Goal: Information Seeking & Learning: Learn about a topic

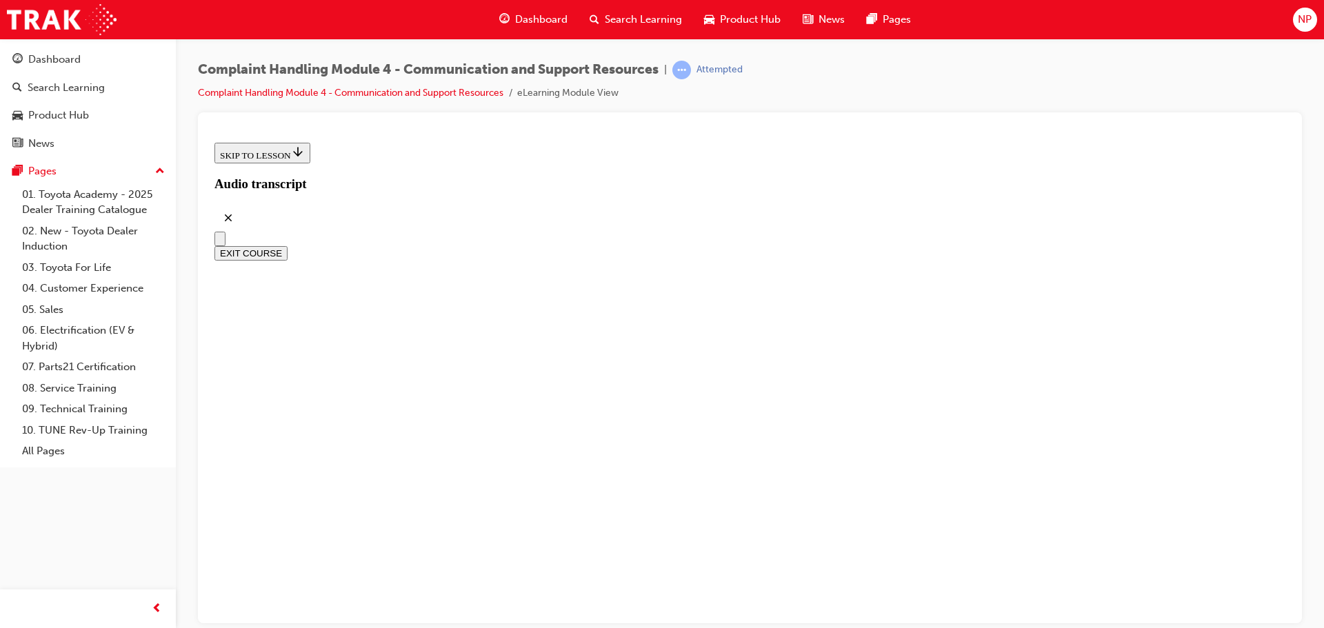
scroll to position [207, 0]
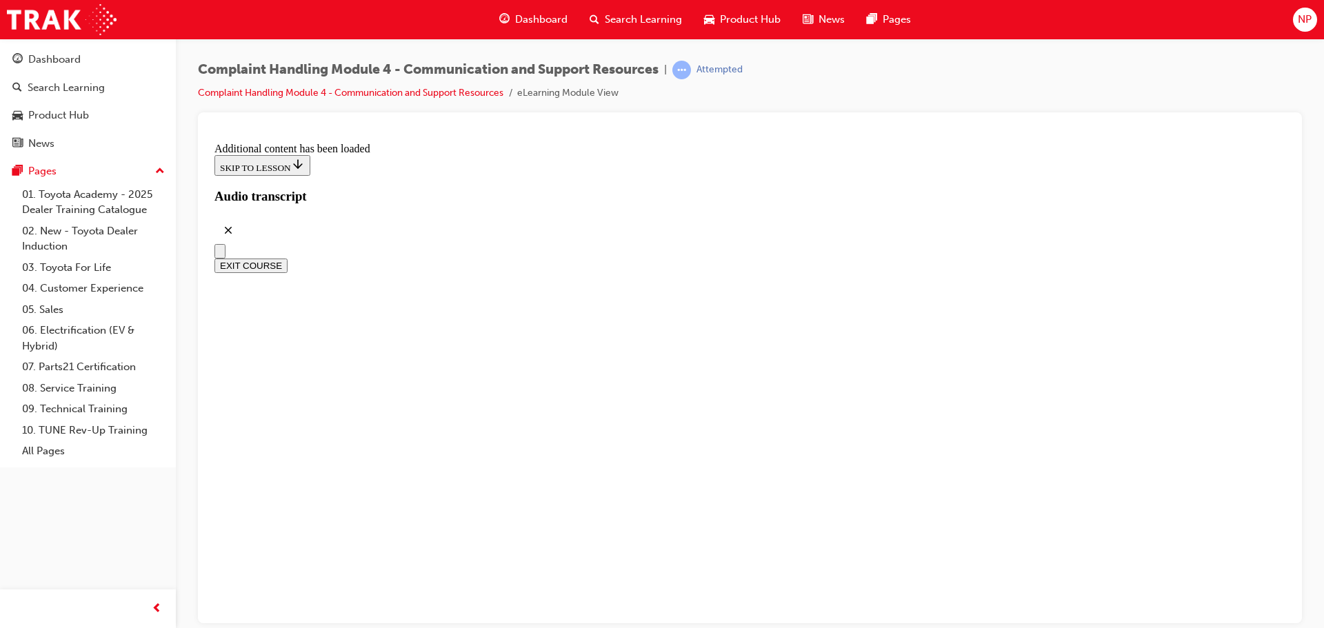
drag, startPoint x: 903, startPoint y: 315, endPoint x: 851, endPoint y: 315, distance: 51.7
drag, startPoint x: 851, startPoint y: 315, endPoint x: 843, endPoint y: 306, distance: 11.7
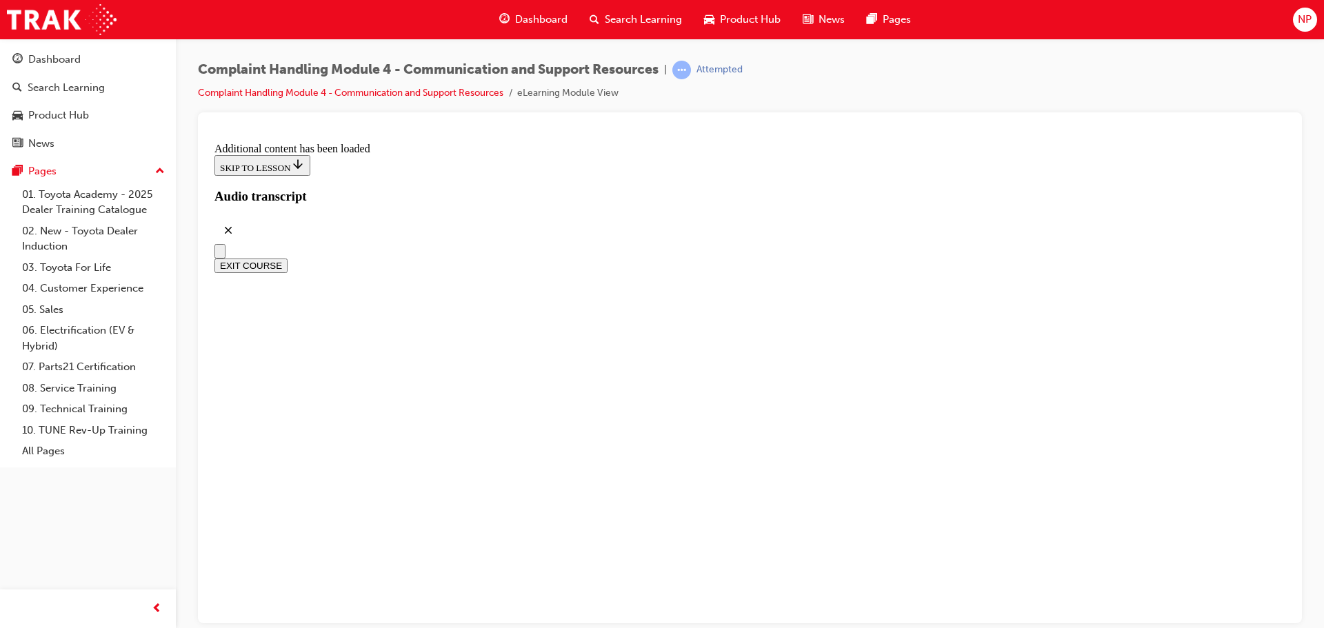
drag, startPoint x: 843, startPoint y: 306, endPoint x: 834, endPoint y: 340, distance: 35.1
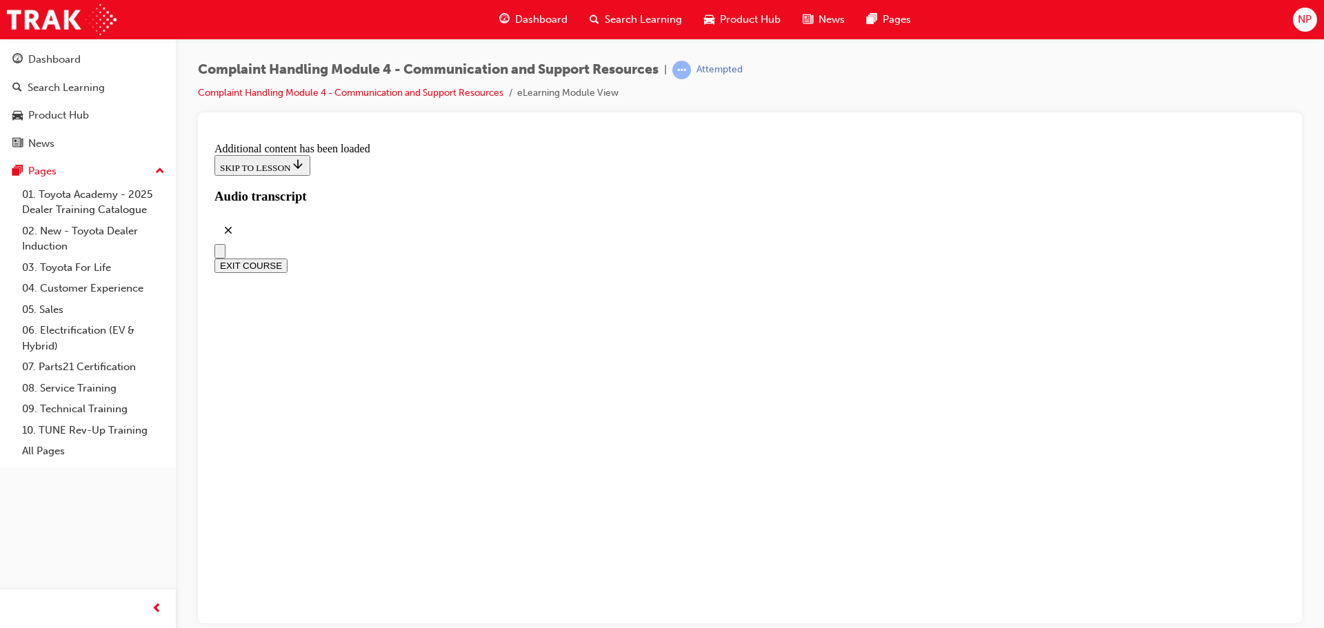
drag, startPoint x: 569, startPoint y: 432, endPoint x: 552, endPoint y: 459, distance: 32.2
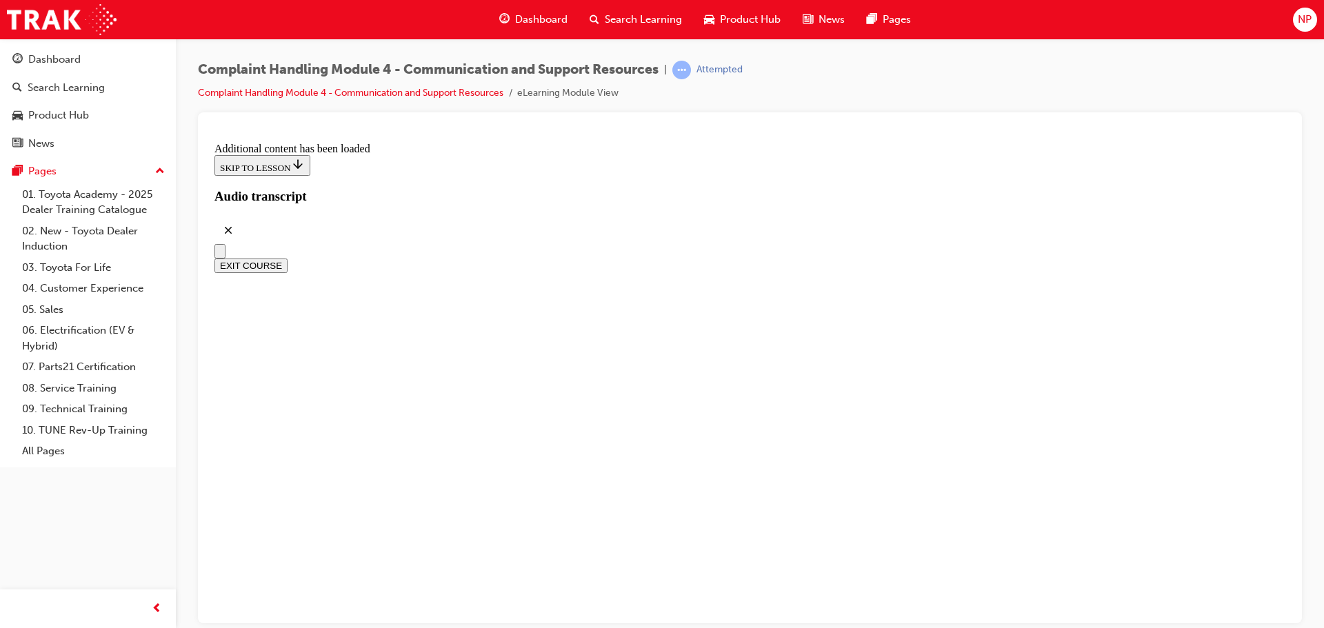
drag, startPoint x: 701, startPoint y: 264, endPoint x: 631, endPoint y: 282, distance: 71.9
drag, startPoint x: 639, startPoint y: 279, endPoint x: 611, endPoint y: 286, distance: 29.1
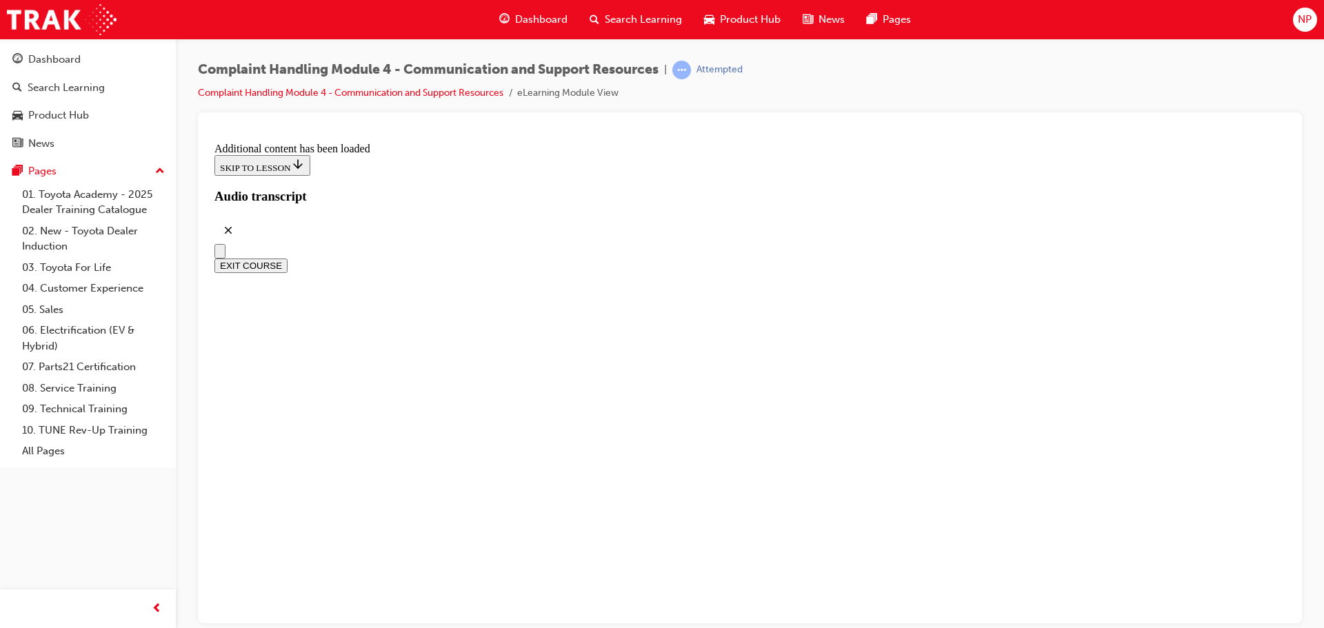
drag, startPoint x: 644, startPoint y: 278, endPoint x: 984, endPoint y: 83, distance: 391.6
click at [984, 83] on div "Complaint Handling Module 4 - Communication and Support Resources | Attempted C…" at bounding box center [750, 87] width 1104 height 52
drag, startPoint x: 910, startPoint y: 341, endPoint x: 999, endPoint y: 381, distance: 97.2
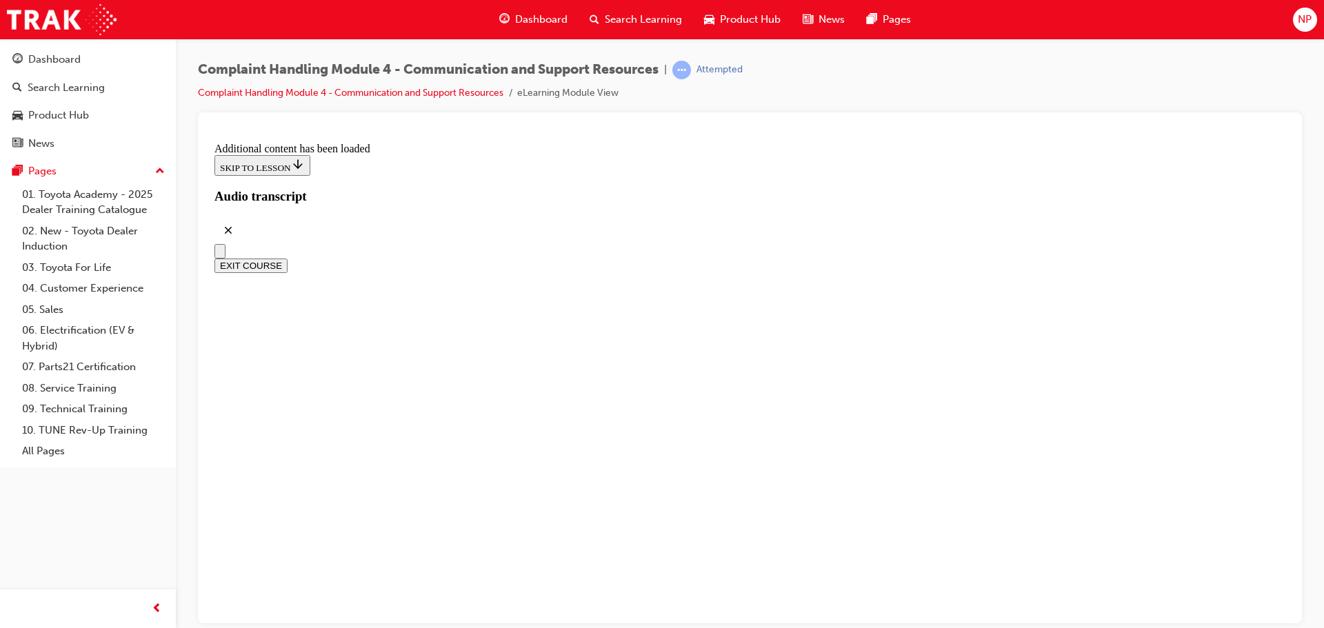
radio input "true"
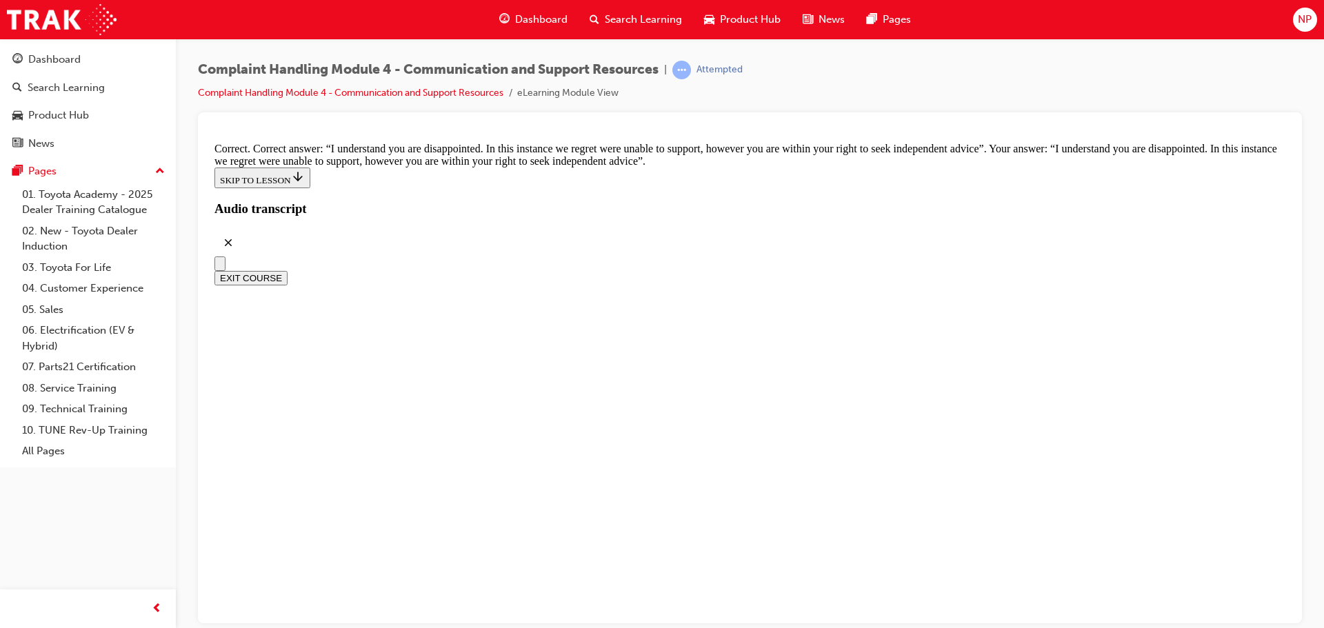
scroll to position [8963, 0]
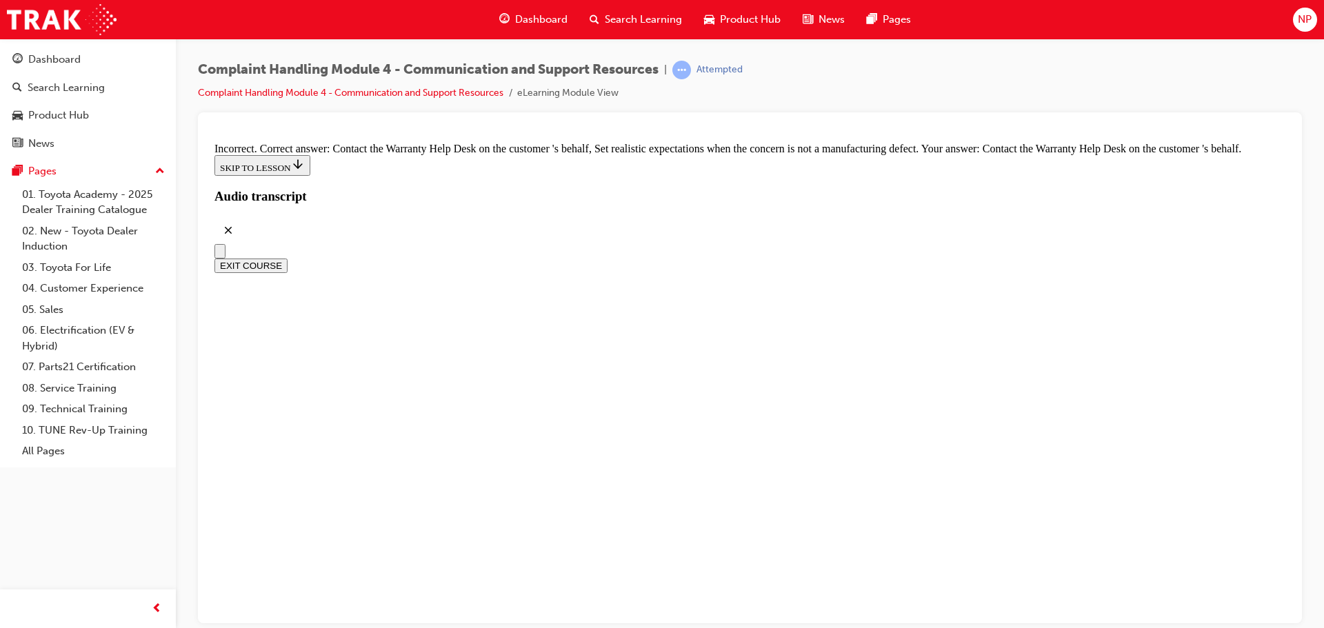
scroll to position [9271, 0]
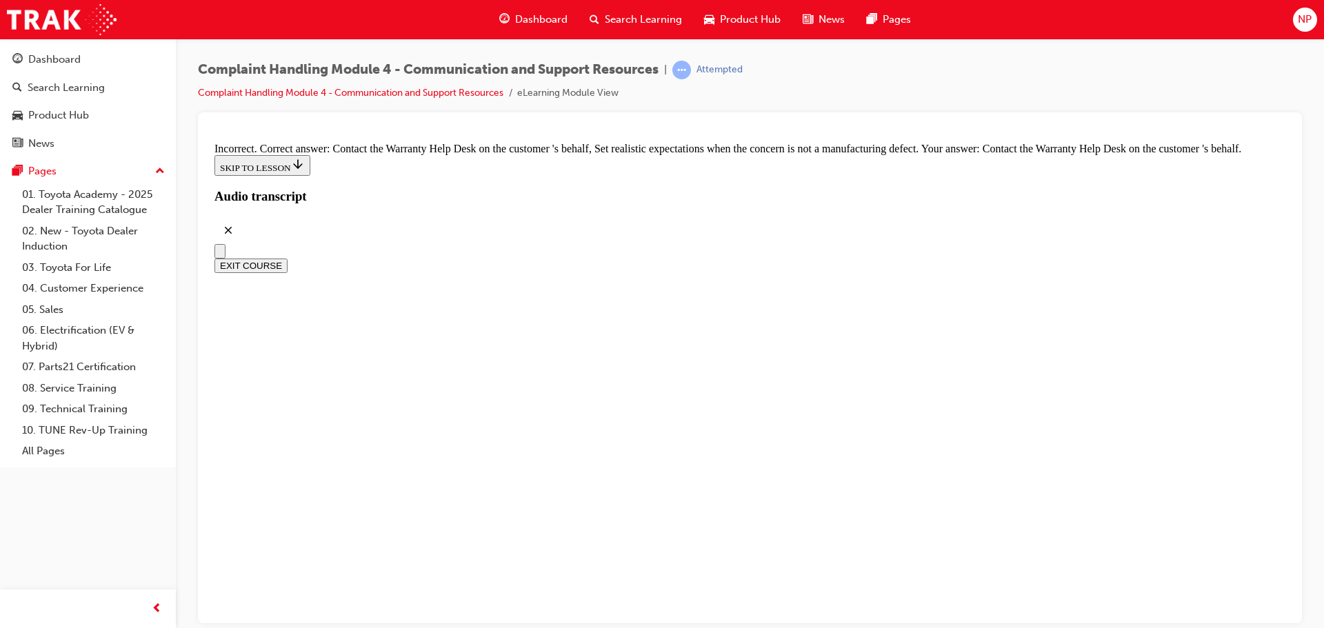
checkbox input "false"
checkbox input "true"
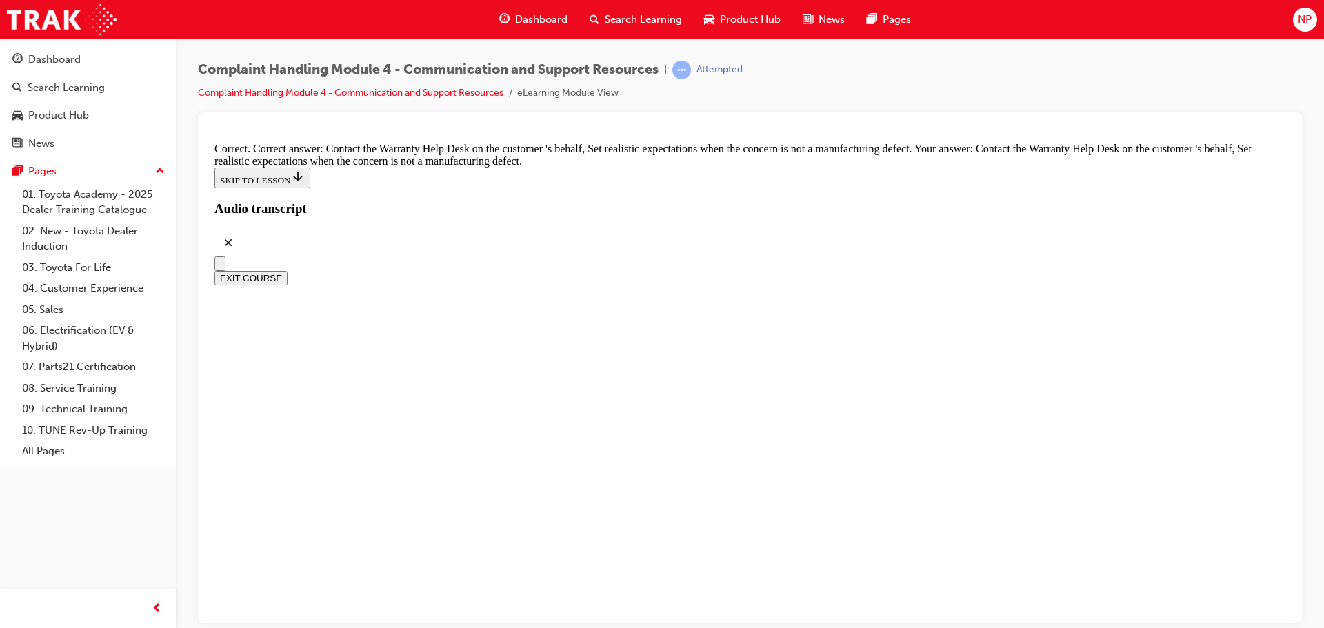
scroll to position [9451, 0]
